Goal: Obtain resource: Download file/media

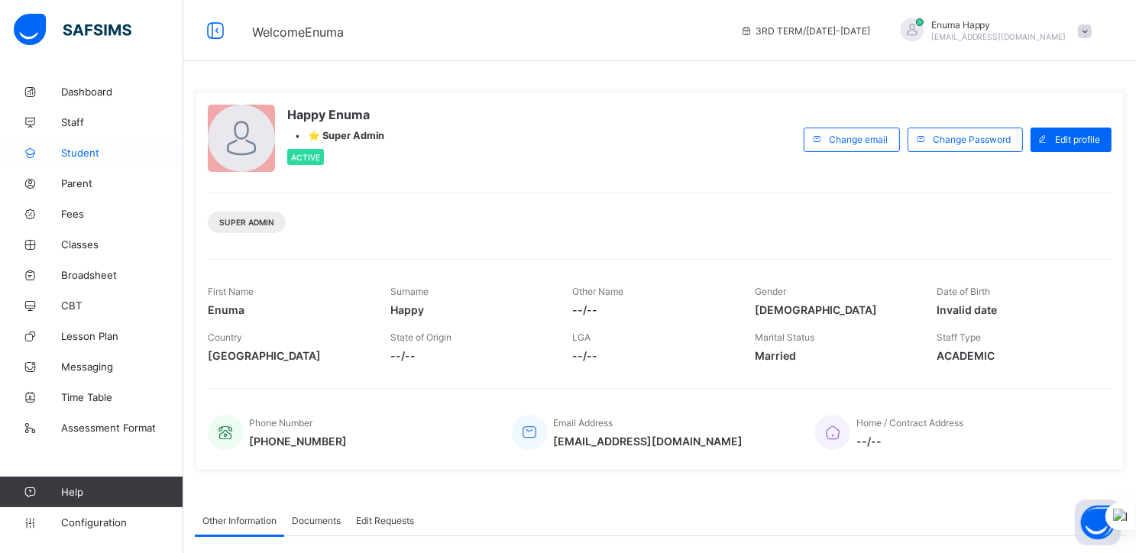
click at [70, 150] on span "Student" at bounding box center [122, 153] width 122 height 12
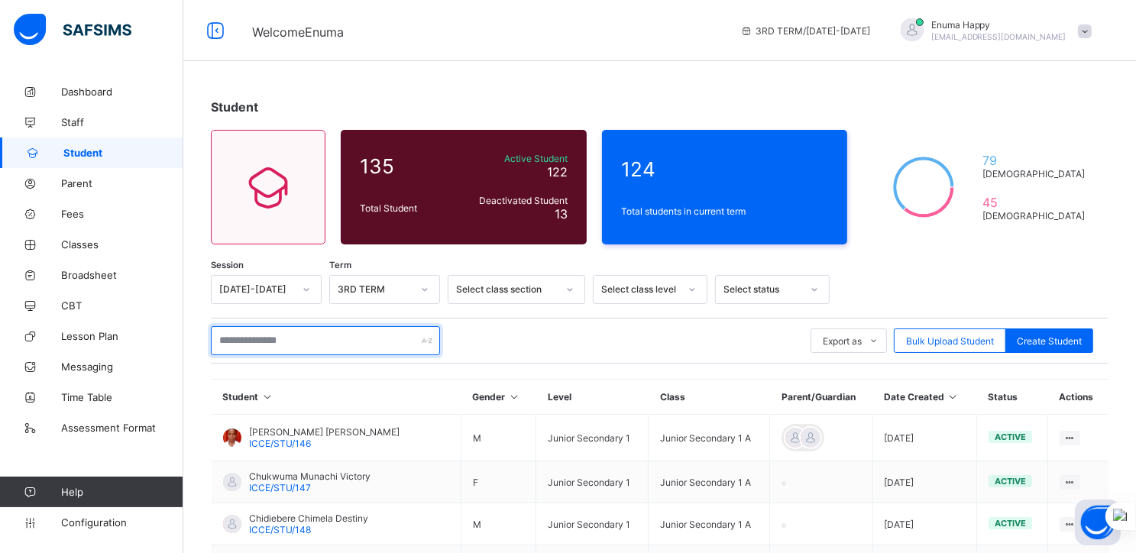
click at [305, 343] on input "text" at bounding box center [325, 340] width 229 height 29
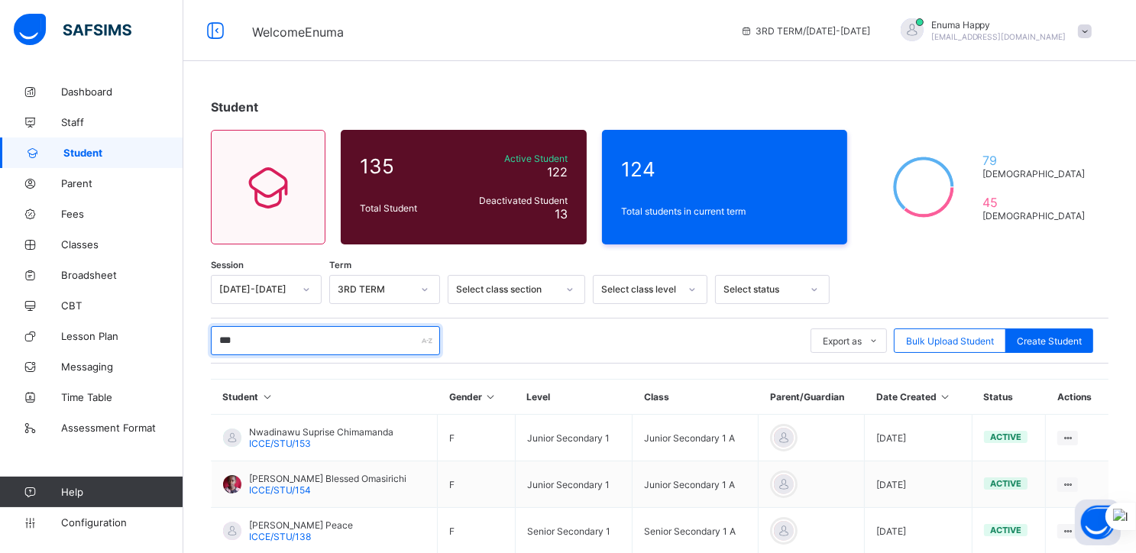
type input "**********"
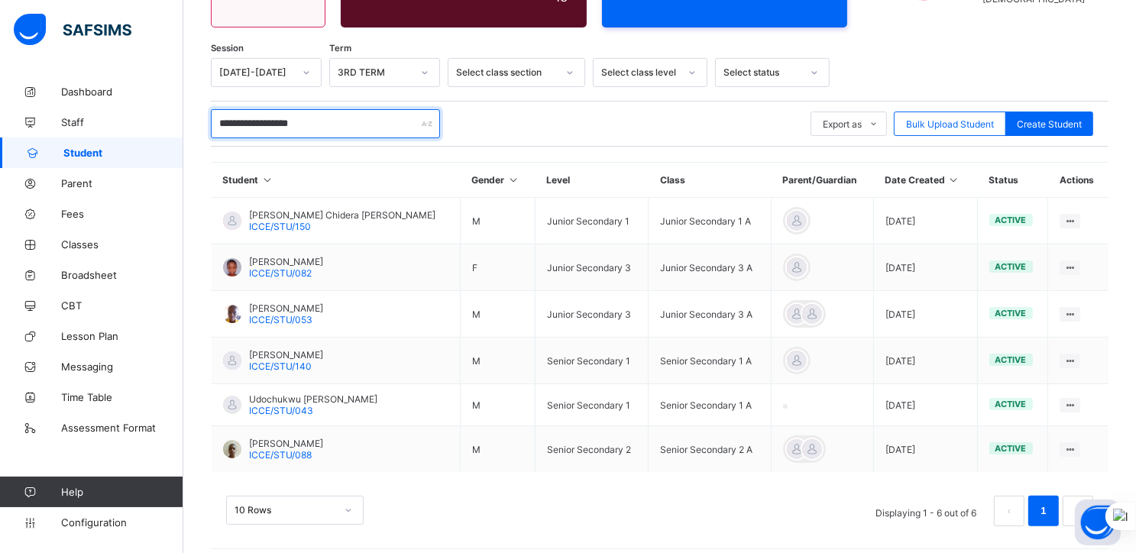
scroll to position [227, 0]
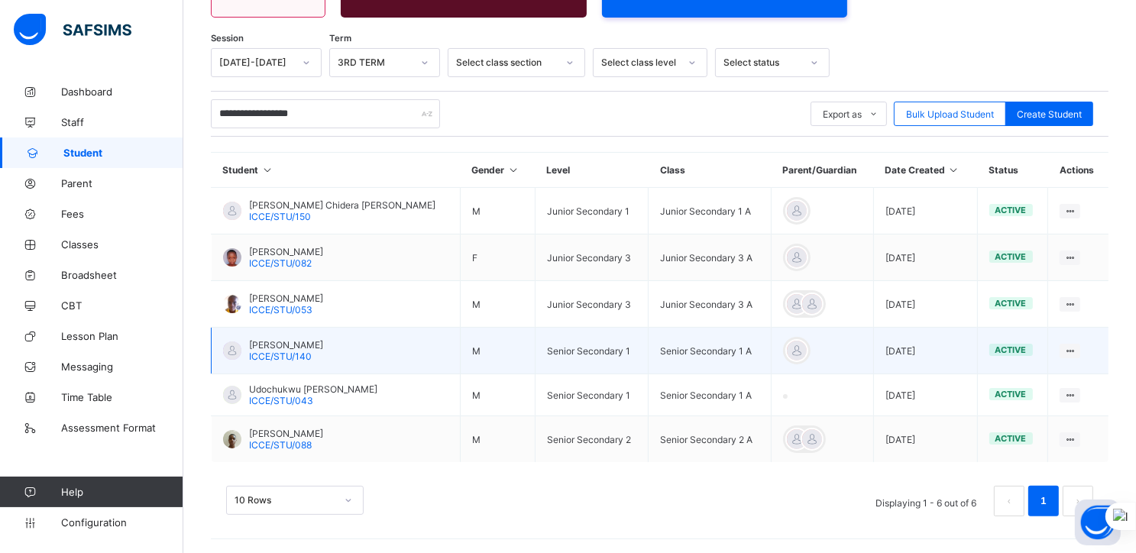
click at [282, 344] on span "Nwachukwu Emmanuel Maduabuchi" at bounding box center [286, 344] width 74 height 11
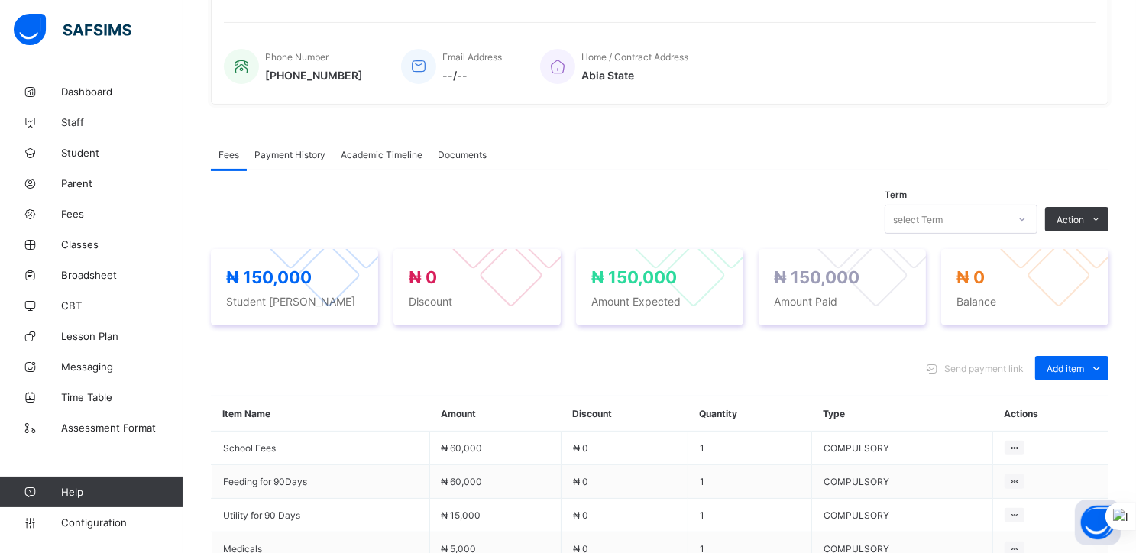
scroll to position [348, 0]
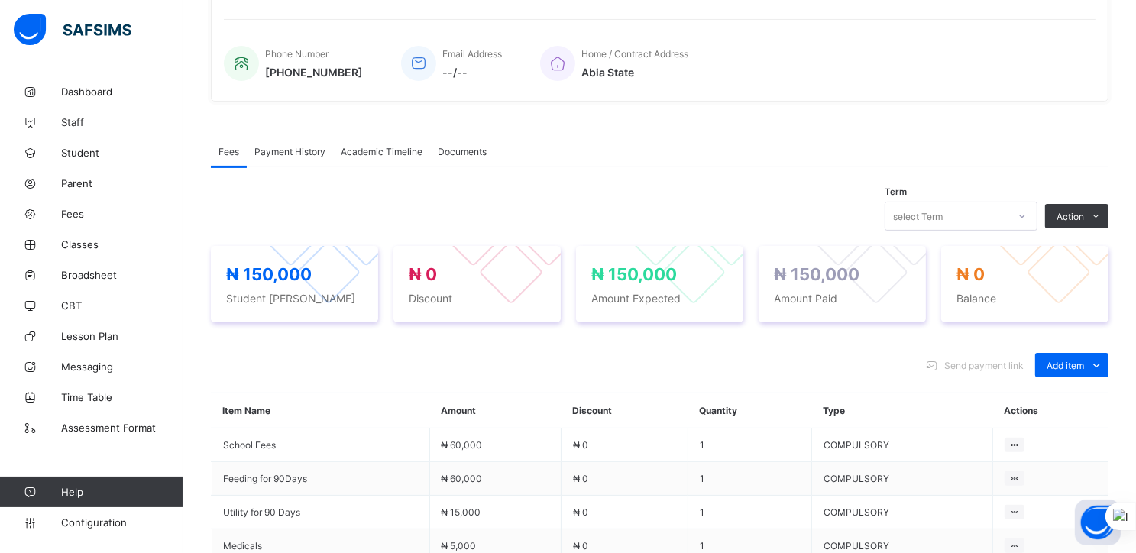
click at [368, 154] on span "Academic Timeline" at bounding box center [382, 151] width 82 height 11
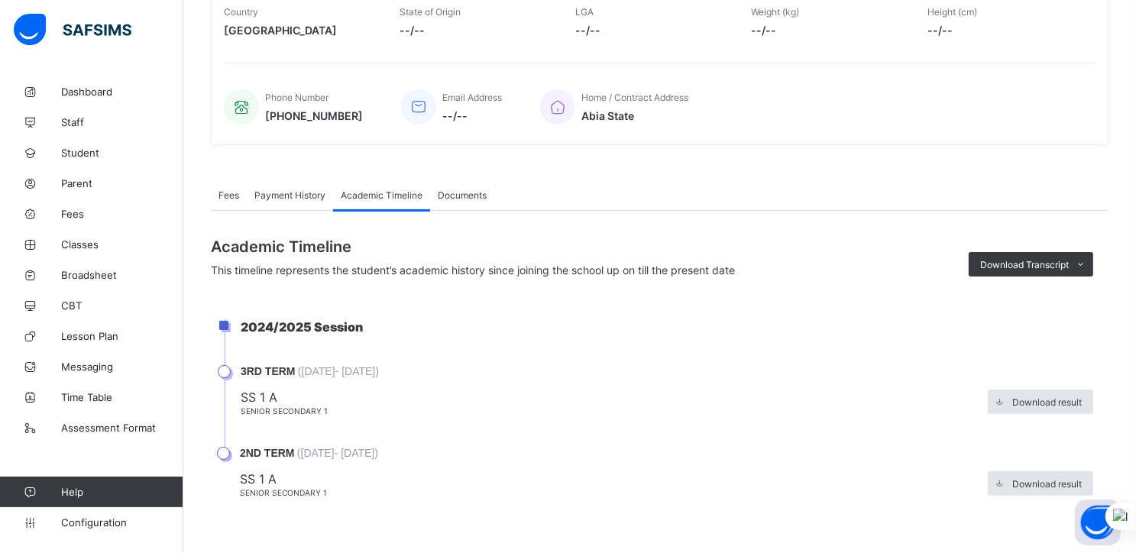
scroll to position [309, 0]
click at [1034, 391] on div "Download result" at bounding box center [1040, 402] width 105 height 24
click at [1039, 482] on span "Download result" at bounding box center [1047, 483] width 70 height 11
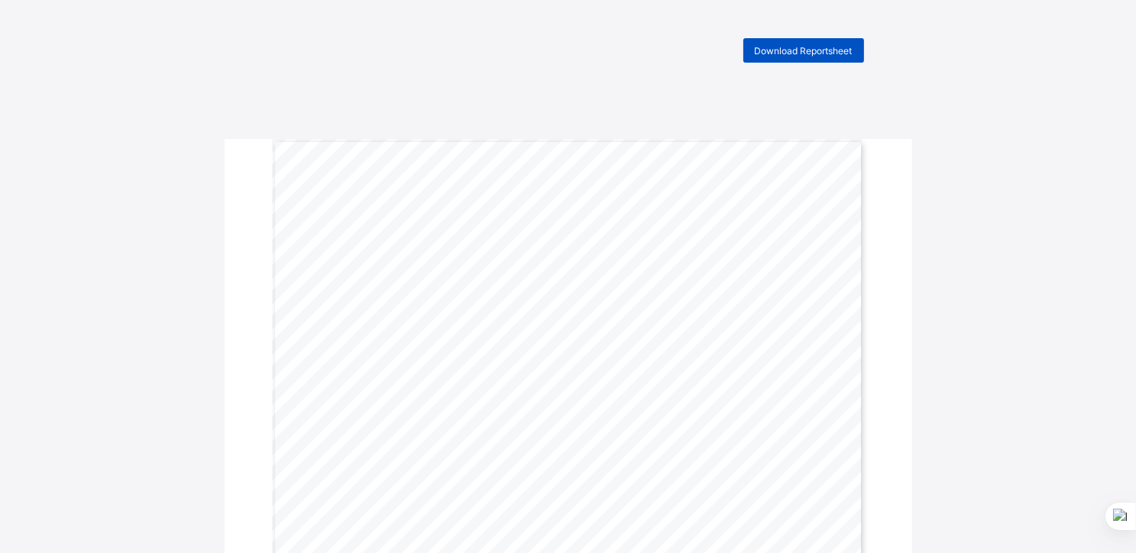
click at [804, 48] on span "Download Reportsheet" at bounding box center [804, 50] width 98 height 11
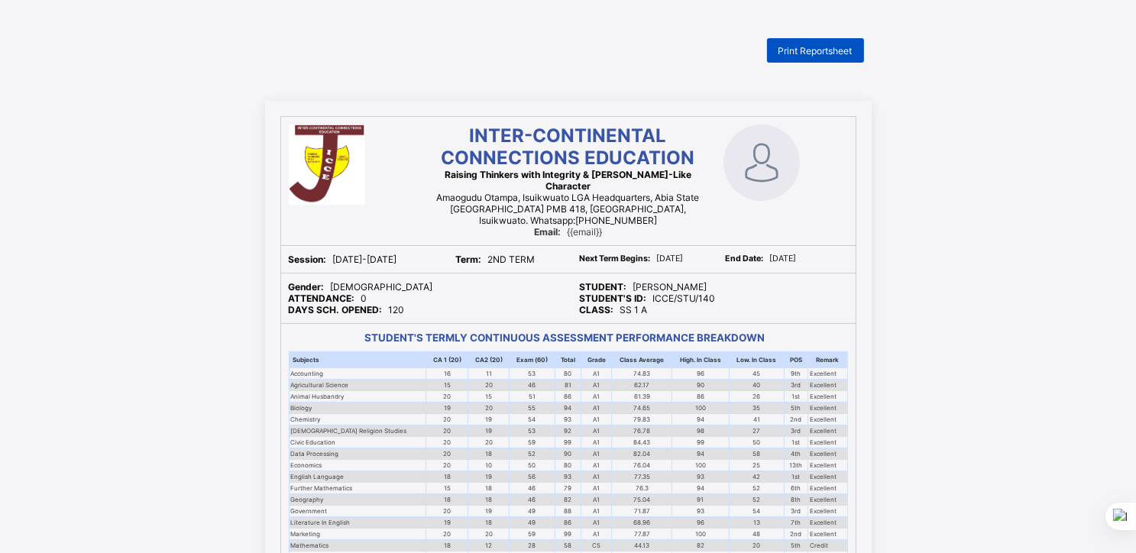
click at [816, 47] on span "Print Reportsheet" at bounding box center [815, 50] width 74 height 11
